Goal: Task Accomplishment & Management: Use online tool/utility

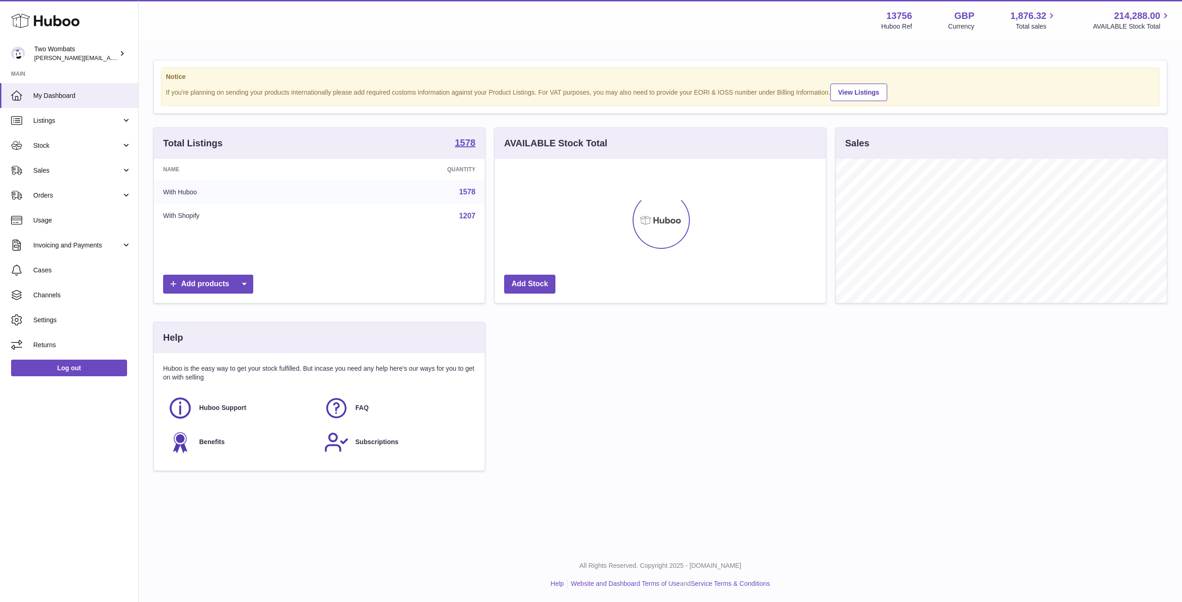
scroll to position [144, 331]
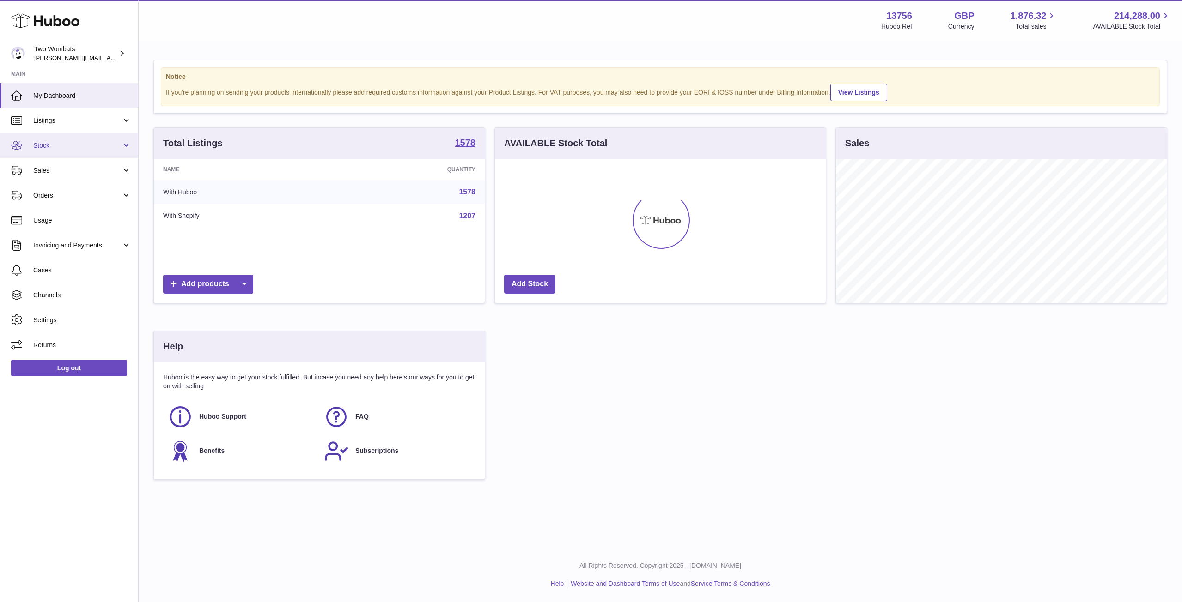
click at [126, 148] on link "Stock" at bounding box center [69, 145] width 138 height 25
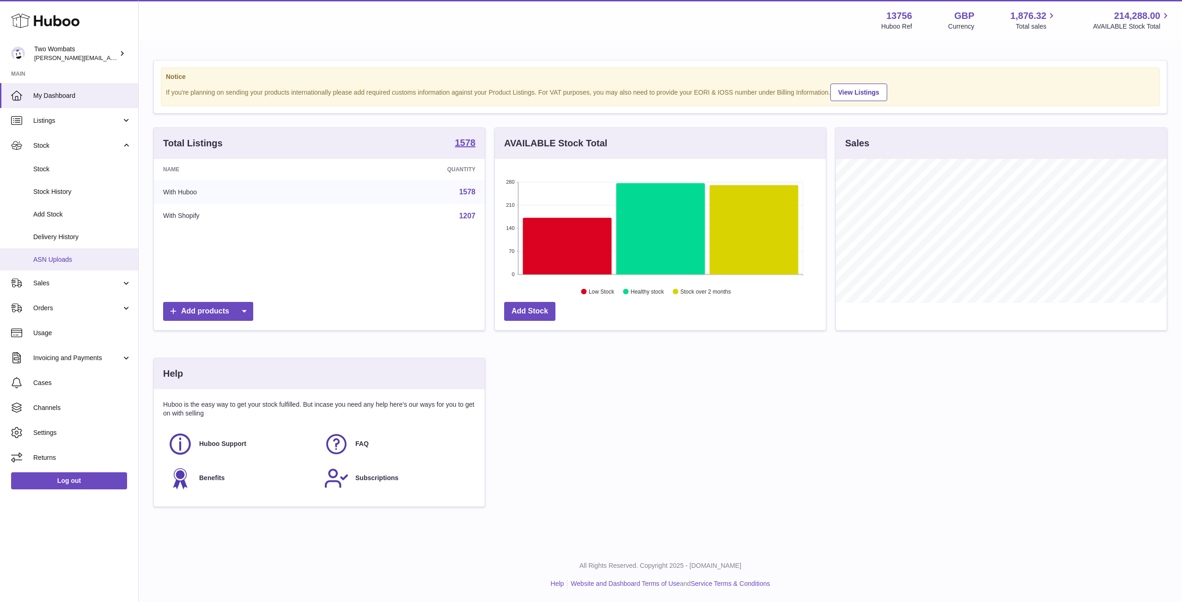
click at [77, 256] on span "ASN Uploads" at bounding box center [82, 259] width 98 height 9
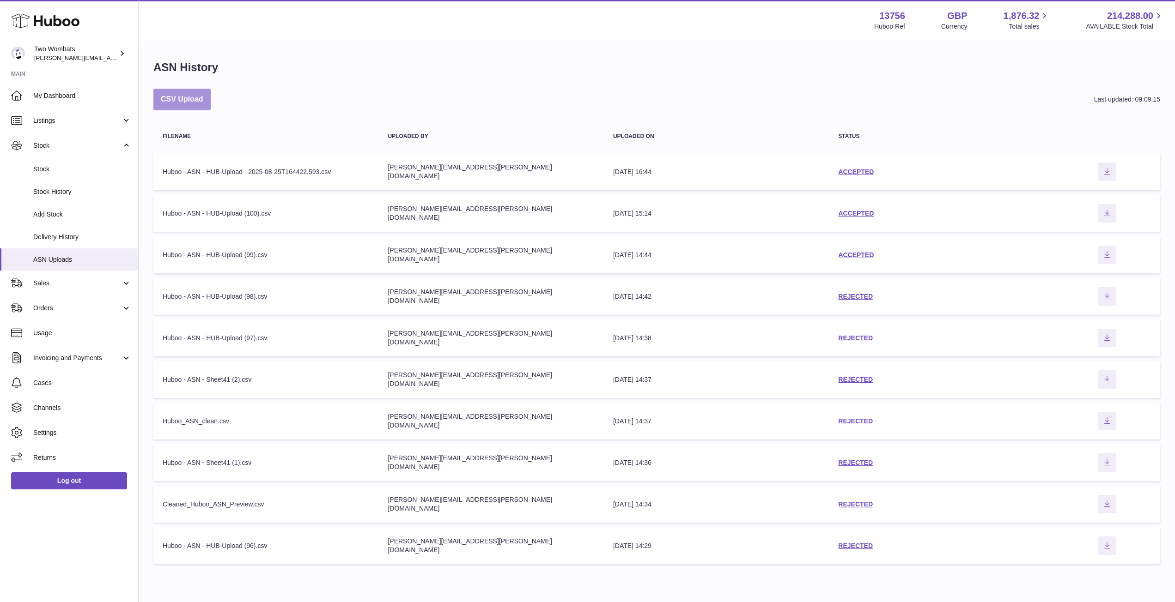
click at [178, 102] on button "CSV Upload" at bounding box center [181, 100] width 57 height 22
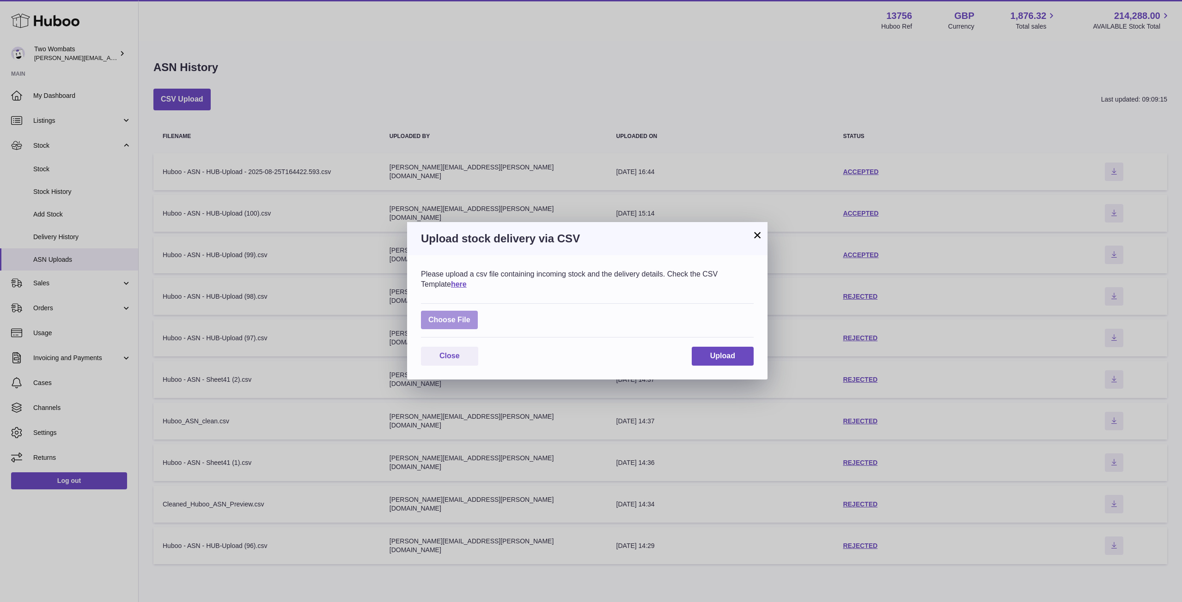
click at [441, 320] on label at bounding box center [449, 320] width 57 height 19
click at [470, 316] on input "file" at bounding box center [470, 315] width 0 height 0
type input "**********"
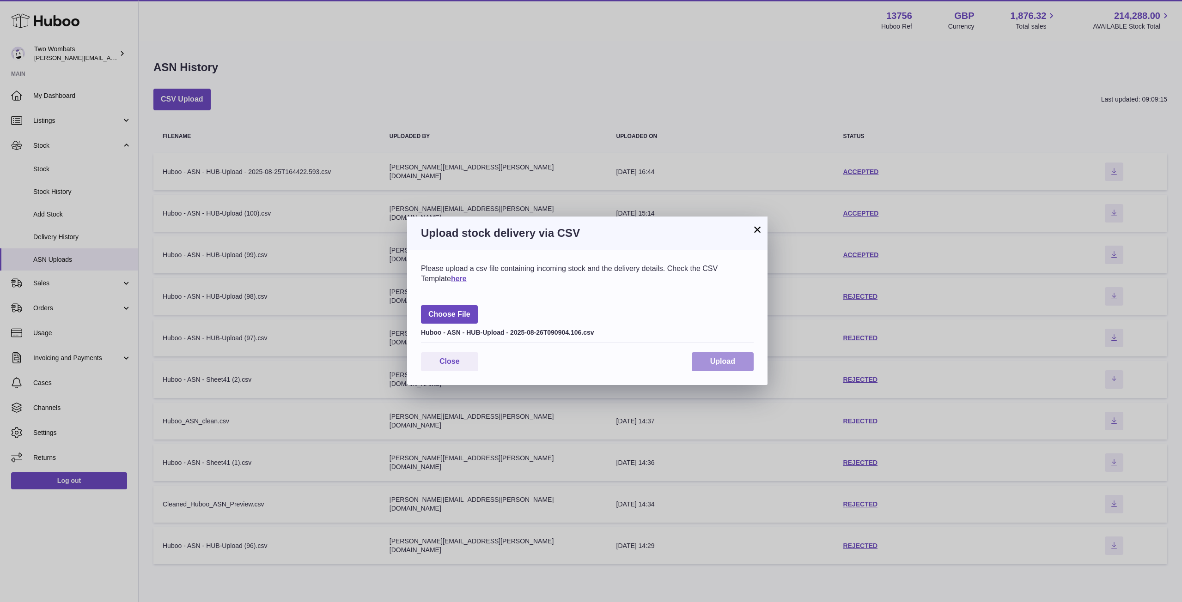
click at [739, 362] on button "Upload" at bounding box center [723, 361] width 62 height 19
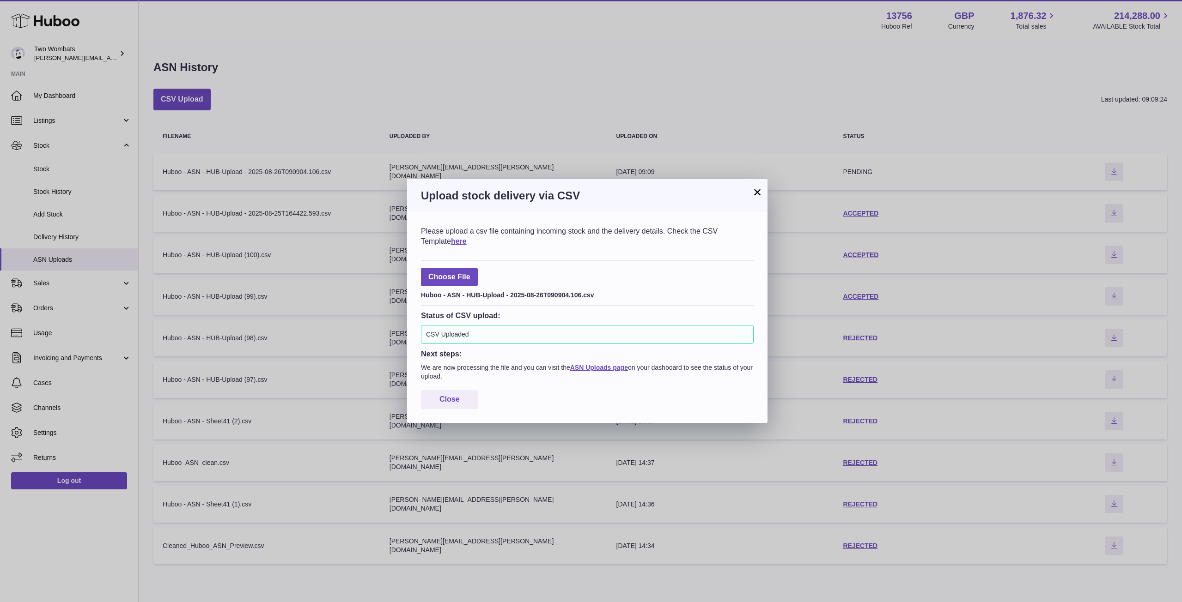
click at [56, 234] on div "× Upload stock delivery via CSV Please upload a csv file containing incoming st…" at bounding box center [591, 301] width 1182 height 602
click at [69, 239] on div "× Upload stock delivery via CSV Please upload a csv file containing incoming st…" at bounding box center [591, 301] width 1182 height 602
click at [443, 397] on span "Close" at bounding box center [449, 399] width 20 height 8
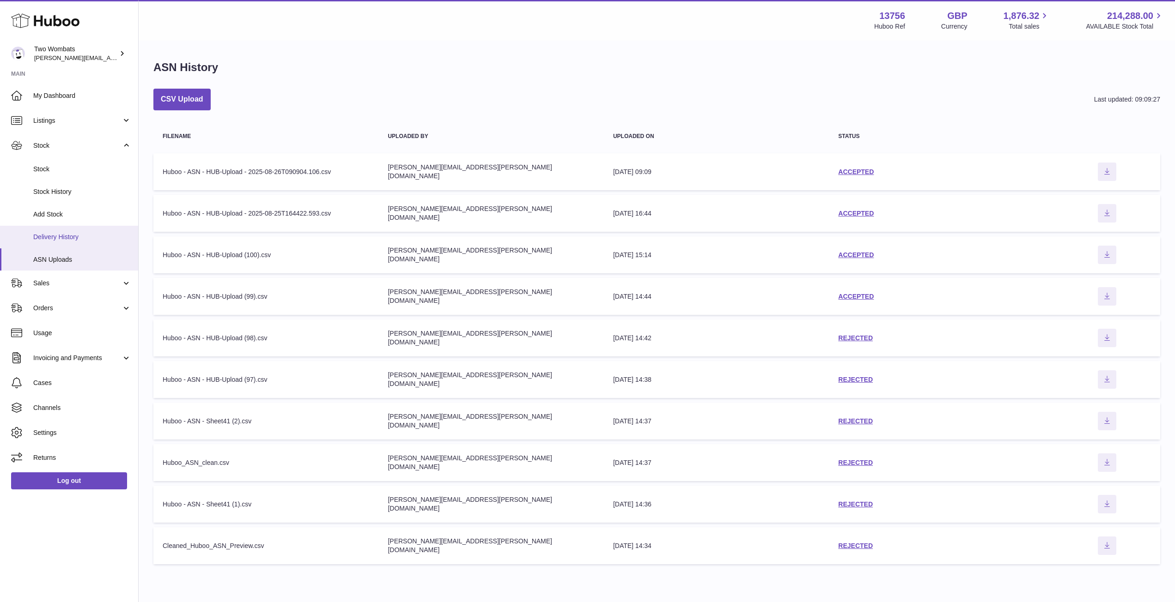
click at [83, 240] on span "Delivery History" at bounding box center [82, 237] width 98 height 9
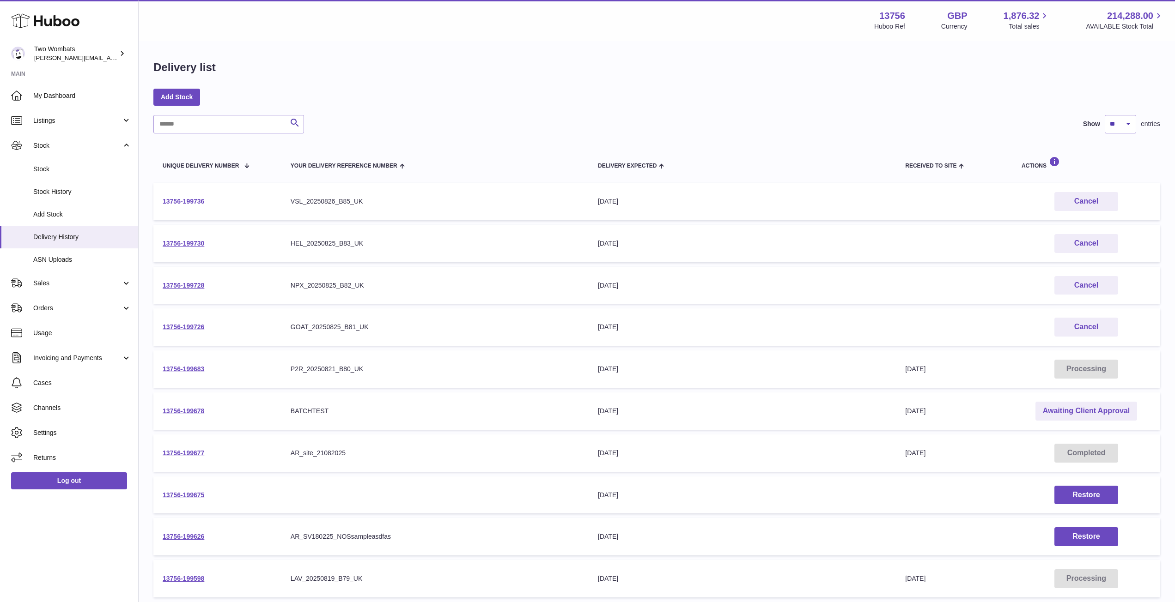
click at [184, 202] on link "13756-199736" at bounding box center [184, 201] width 42 height 7
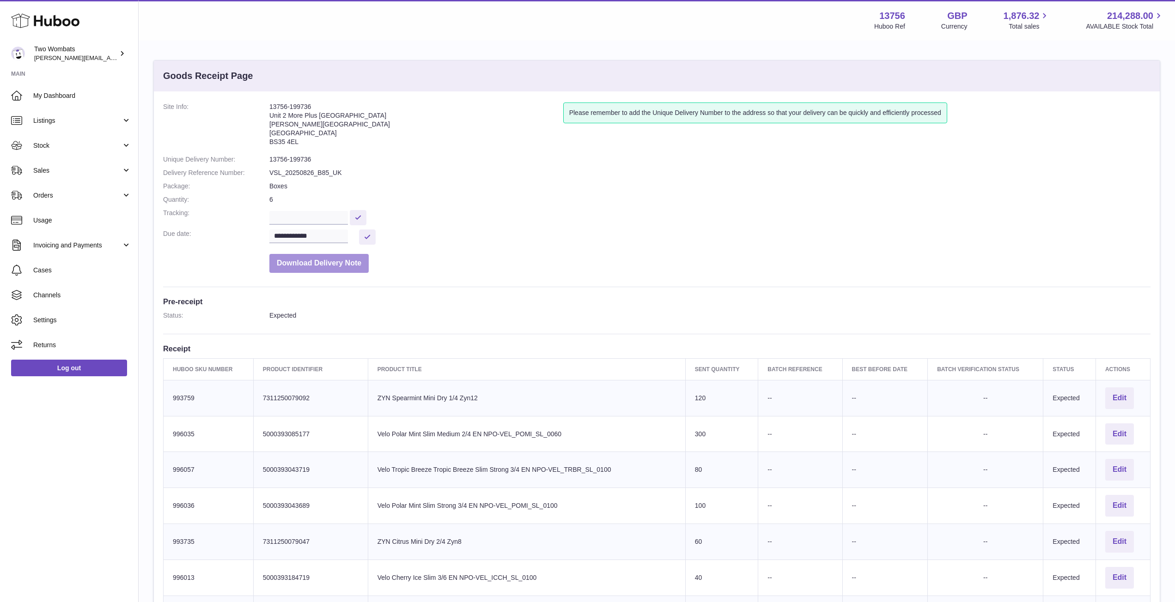
click at [328, 265] on button "Download Delivery Note" at bounding box center [318, 263] width 99 height 19
